Goal: Find specific page/section: Find specific page/section

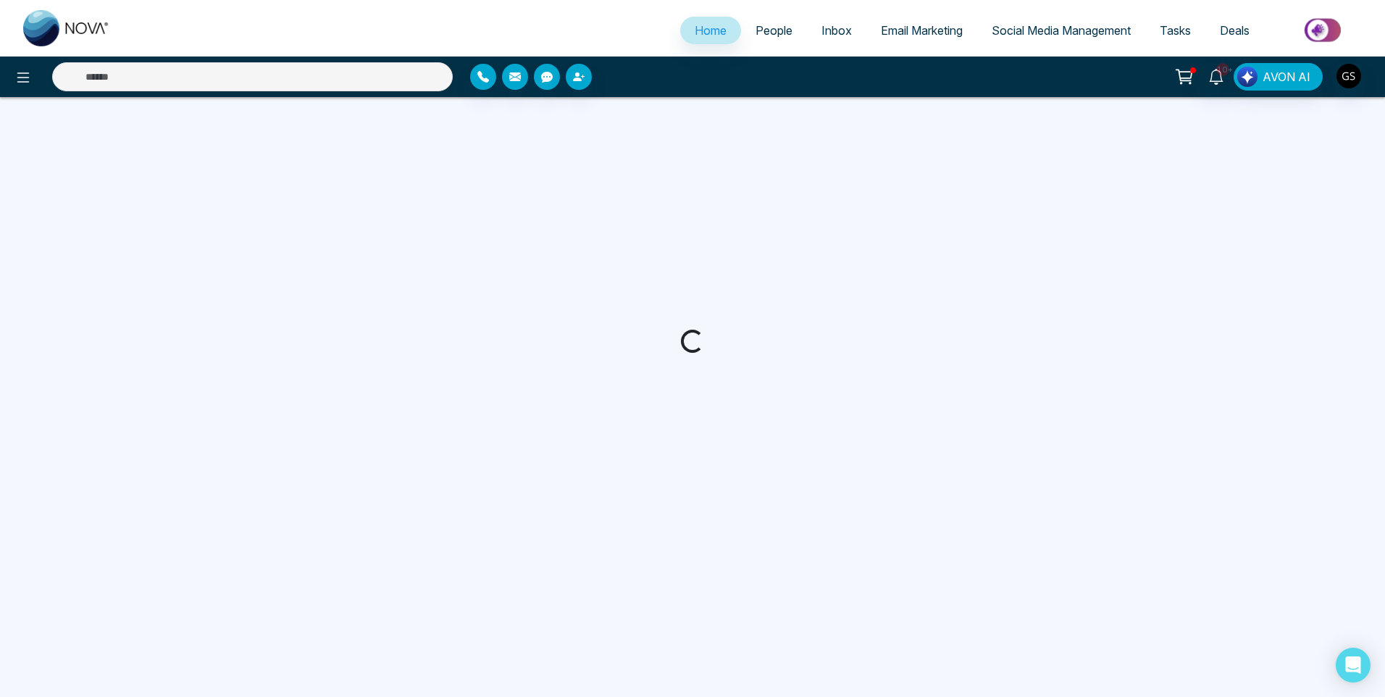
click at [793, 33] on link "People" at bounding box center [774, 31] width 66 height 28
select select "*"
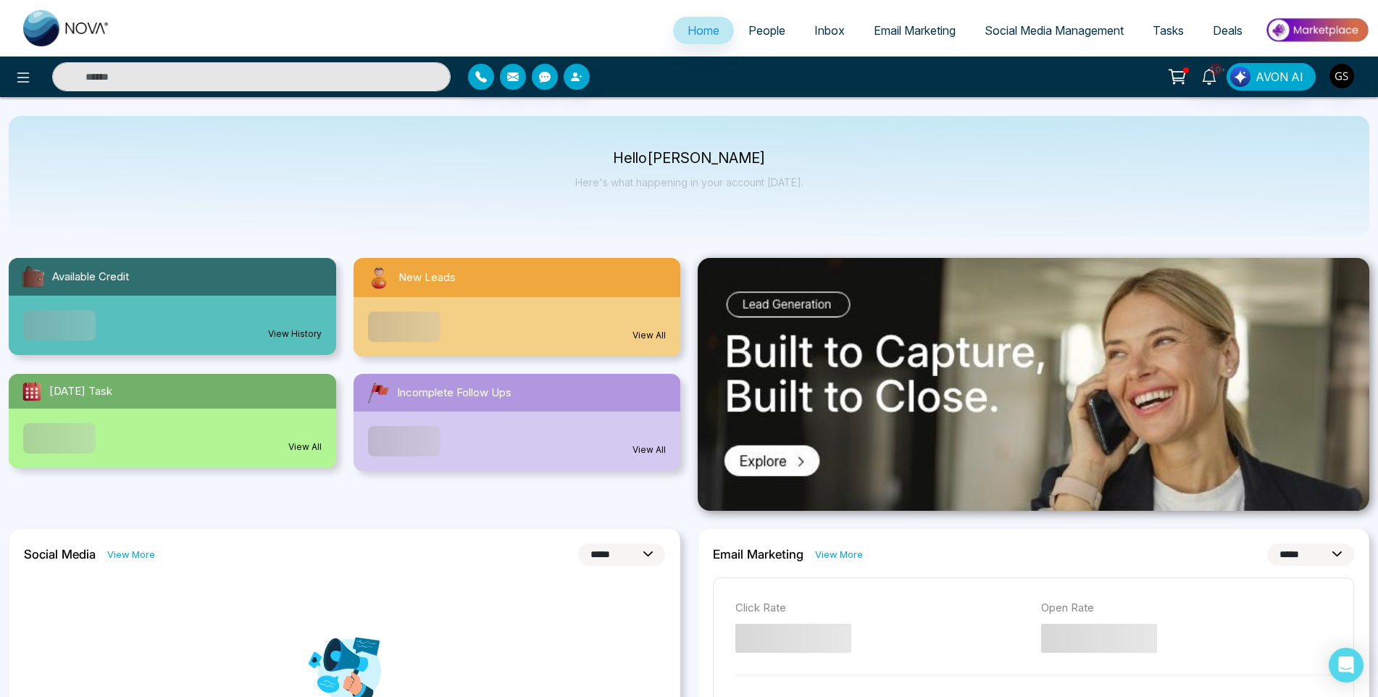
click at [779, 32] on span "People" at bounding box center [766, 30] width 37 height 14
